Goal: Entertainment & Leisure: Consume media (video, audio)

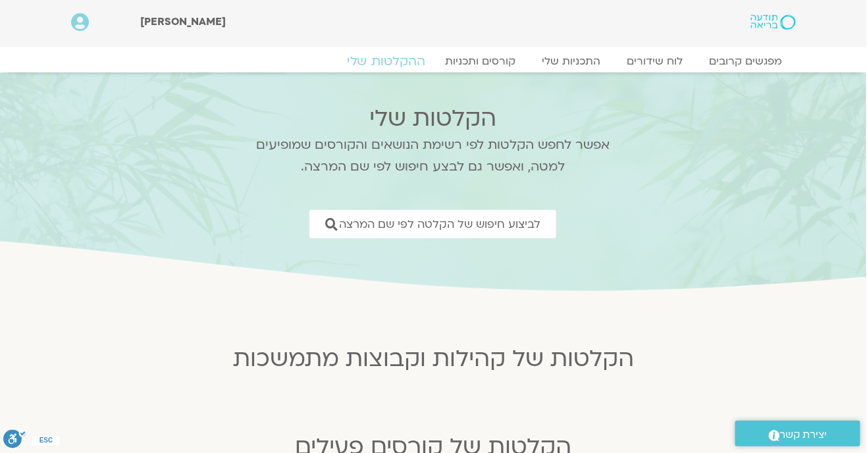
click at [398, 62] on link "ההקלטות שלי" at bounding box center [386, 61] width 111 height 16
click at [390, 57] on link "ההקלטות שלי" at bounding box center [386, 61] width 111 height 16
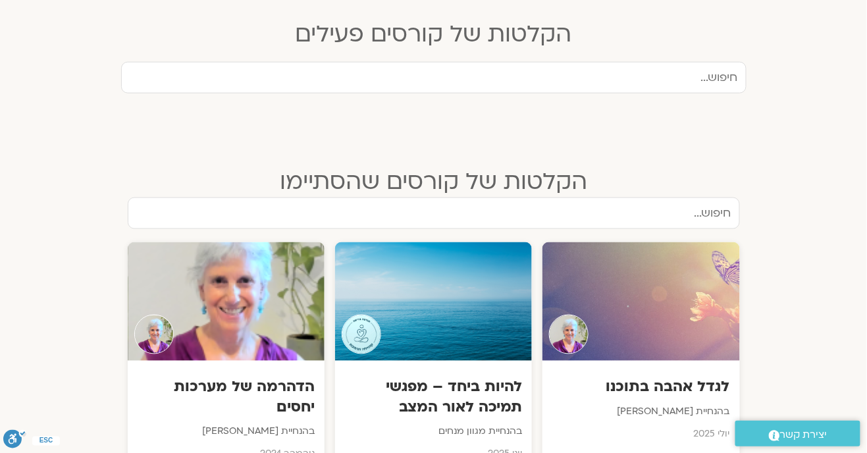
scroll to position [413, 0]
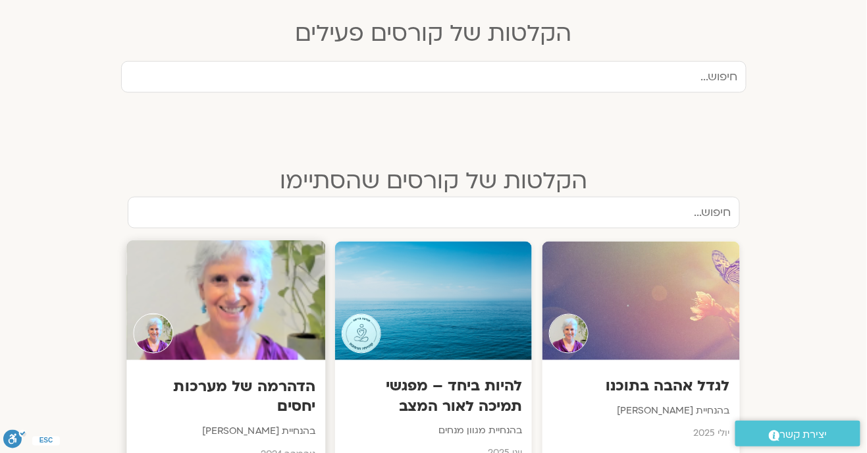
click at [259, 326] on div at bounding box center [225, 301] width 199 height 120
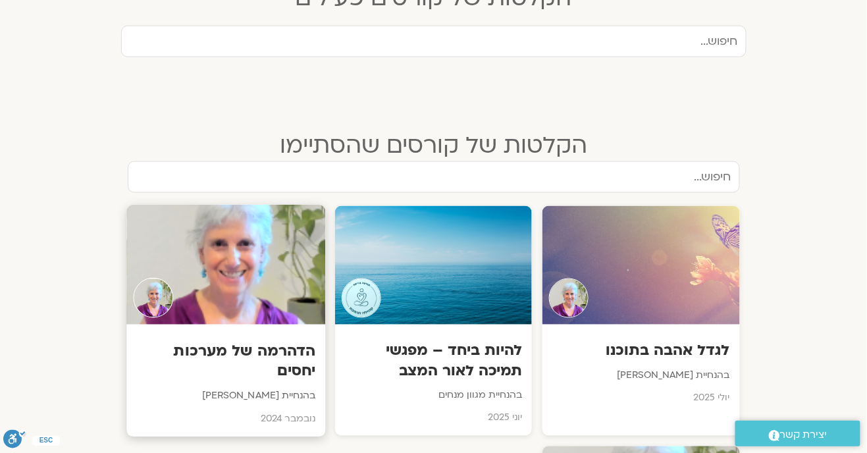
scroll to position [455, 0]
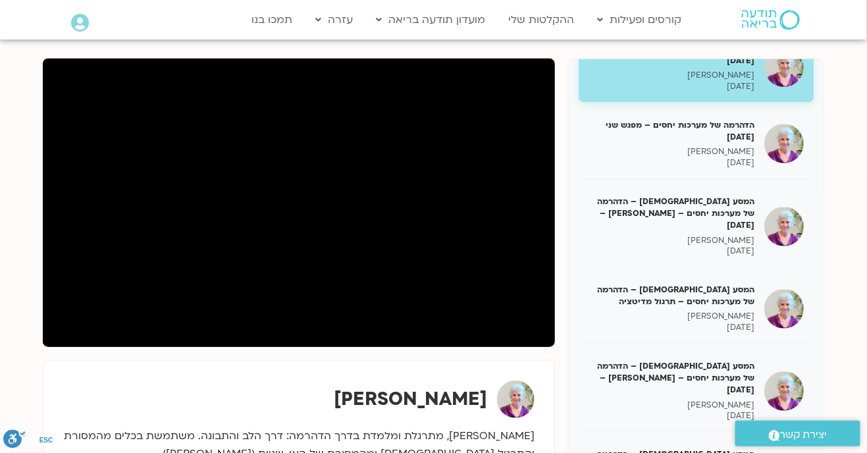
scroll to position [45, 0]
